Goal: Task Accomplishment & Management: Manage account settings

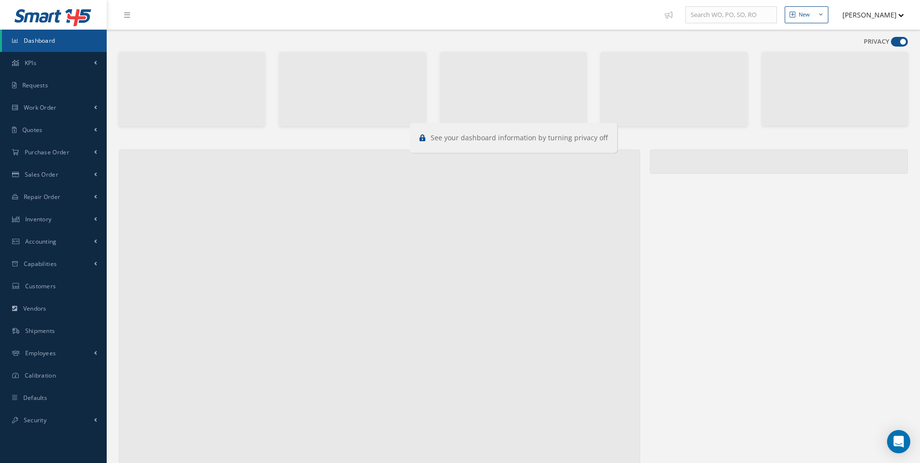
click at [897, 41] on span at bounding box center [899, 42] width 17 height 10
click at [891, 44] on input "checkbox" at bounding box center [891, 44] width 0 height 0
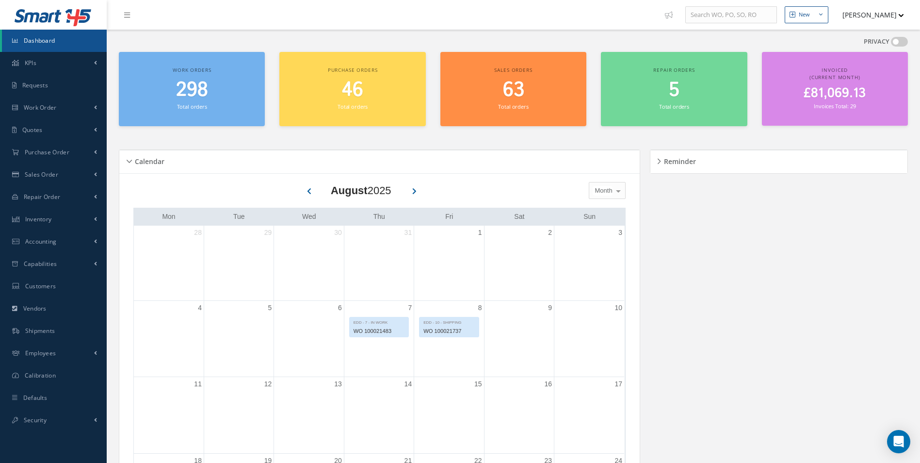
click at [897, 41] on span at bounding box center [899, 42] width 17 height 10
click at [891, 44] on input "checkbox" at bounding box center [891, 44] width 0 height 0
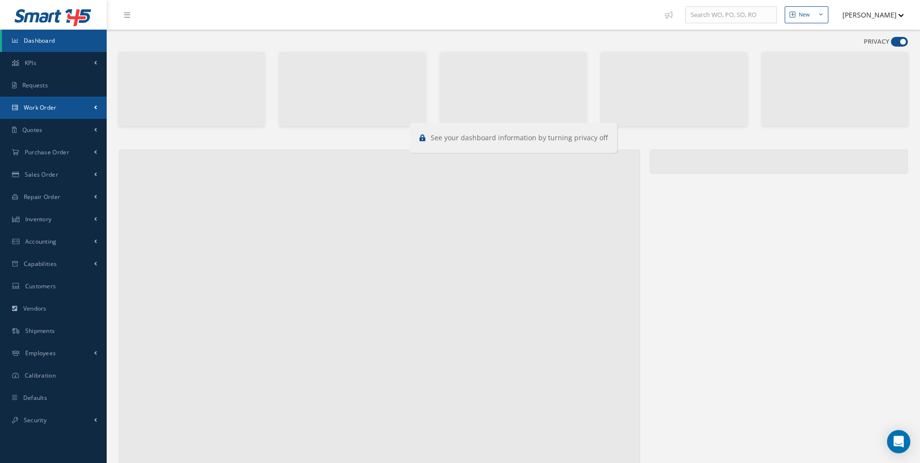
click at [44, 106] on span "Work Order" at bounding box center [40, 107] width 33 height 8
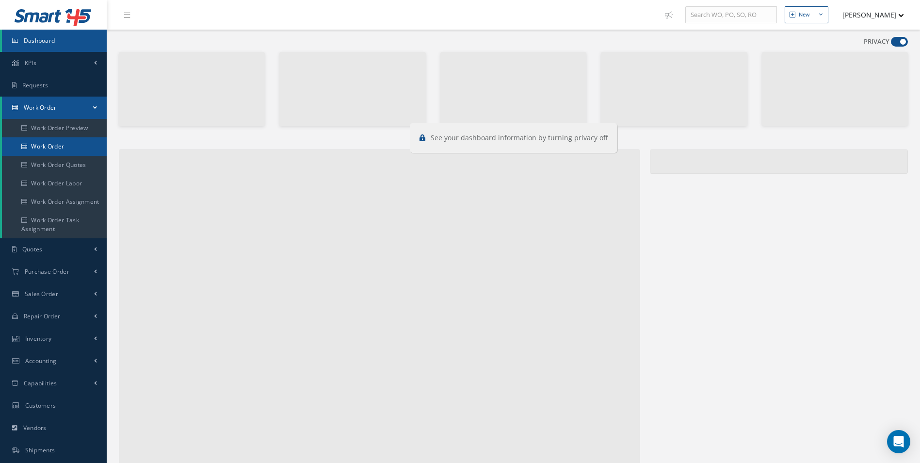
click at [53, 149] on link "Work Order" at bounding box center [54, 146] width 105 height 18
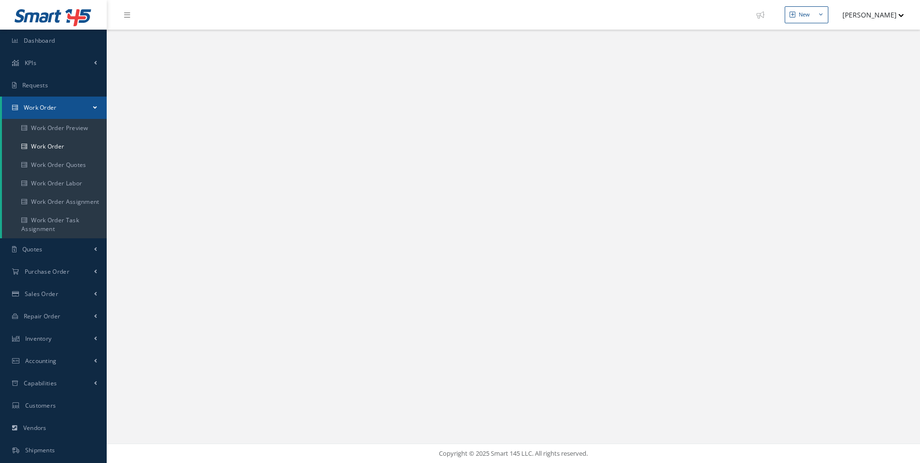
select select "25"
